Goal: Task Accomplishment & Management: Use online tool/utility

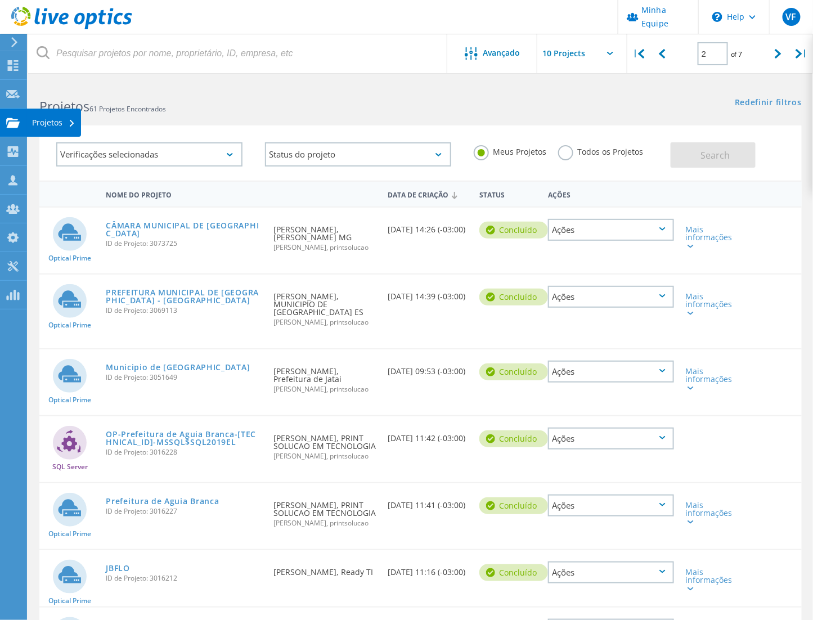
click at [34, 122] on div "Projetos" at bounding box center [53, 123] width 43 height 8
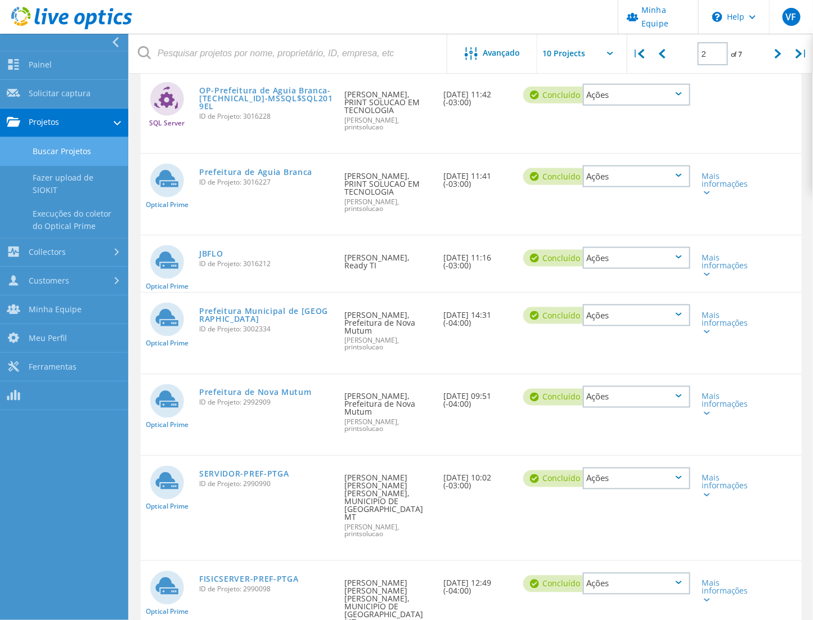
scroll to position [423, 0]
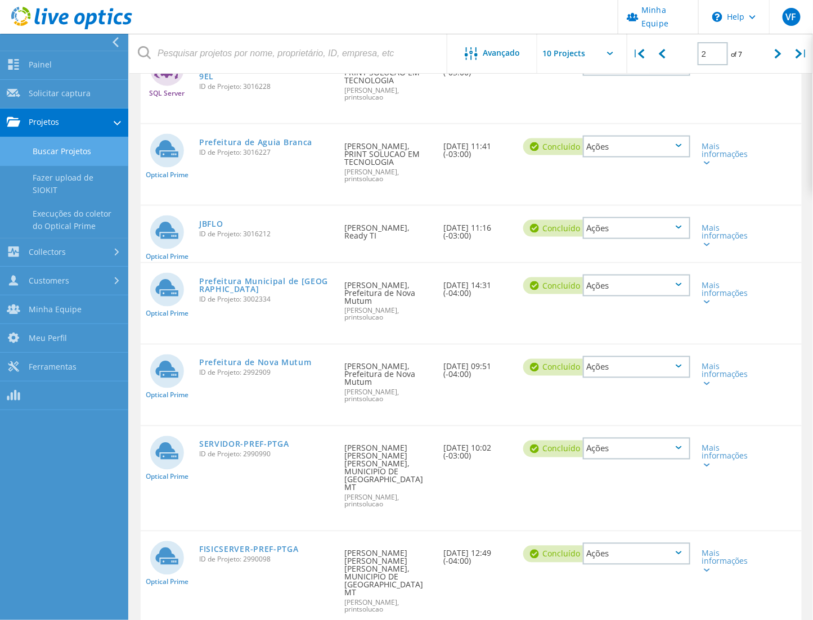
click at [57, 149] on link "Buscar Projetos" at bounding box center [64, 151] width 128 height 29
click at [66, 171] on link "Fazer upload de SIOKIT" at bounding box center [64, 184] width 128 height 36
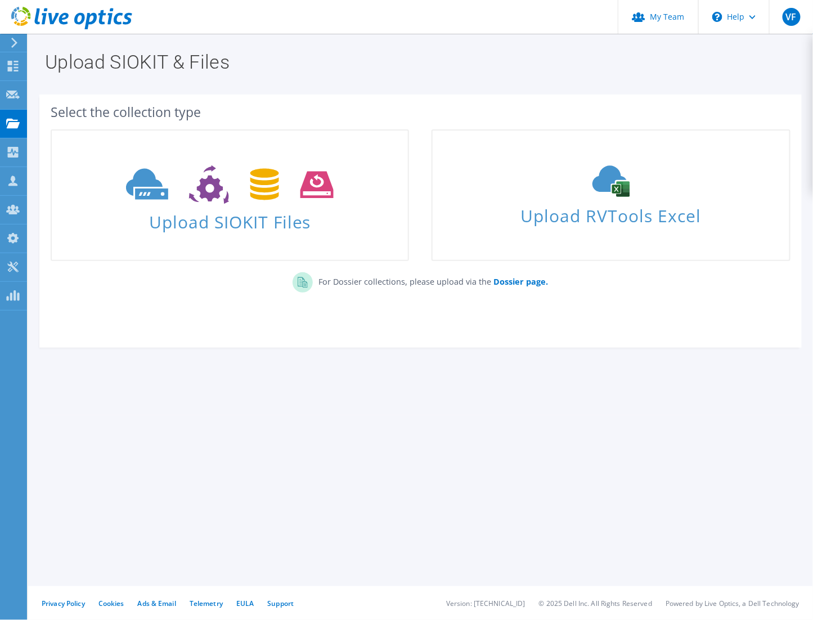
drag, startPoint x: 0, startPoint y: 0, endPoint x: 71, endPoint y: 17, distance: 73.0
click at [71, 17] on icon at bounding box center [71, 18] width 121 height 23
